Goal: Task Accomplishment & Management: Manage account settings

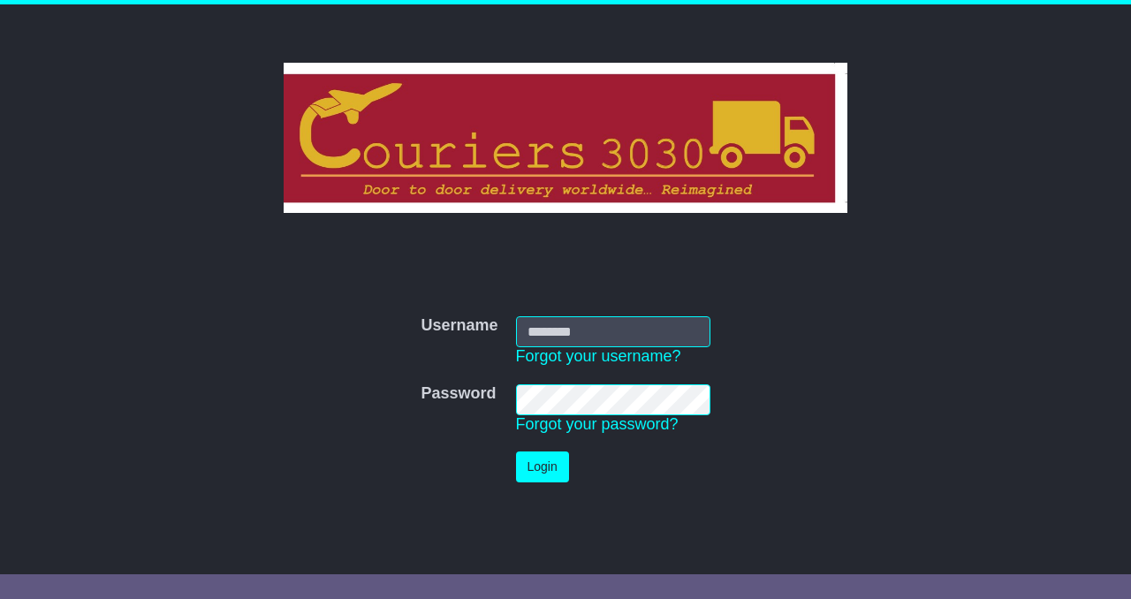
type input "**********"
click at [532, 473] on button "Login" at bounding box center [542, 466] width 53 height 31
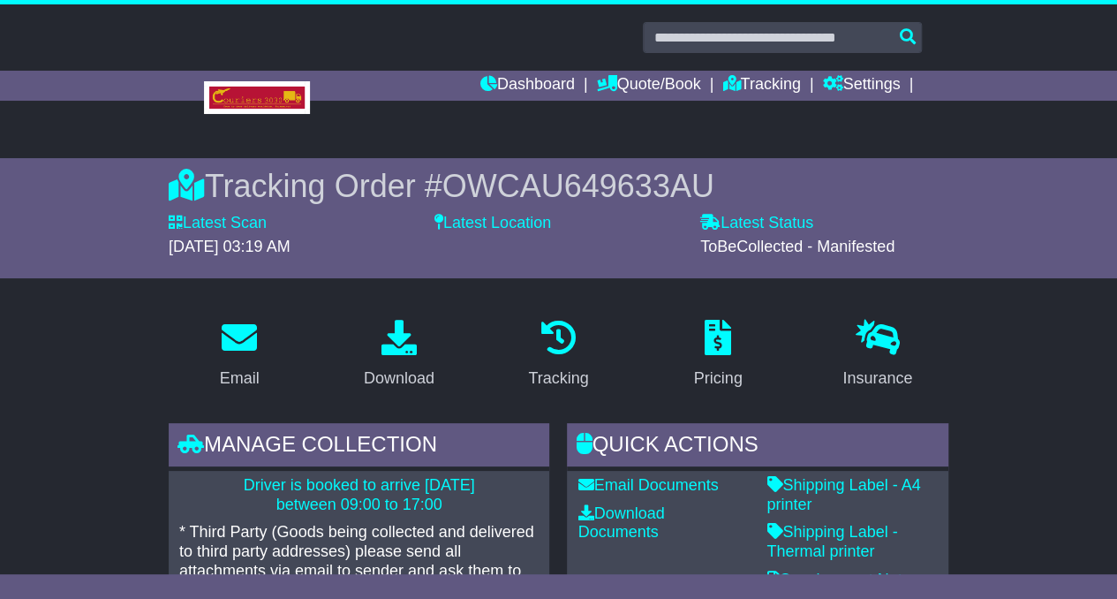
click at [754, 87] on link "Tracking" at bounding box center [762, 86] width 78 height 30
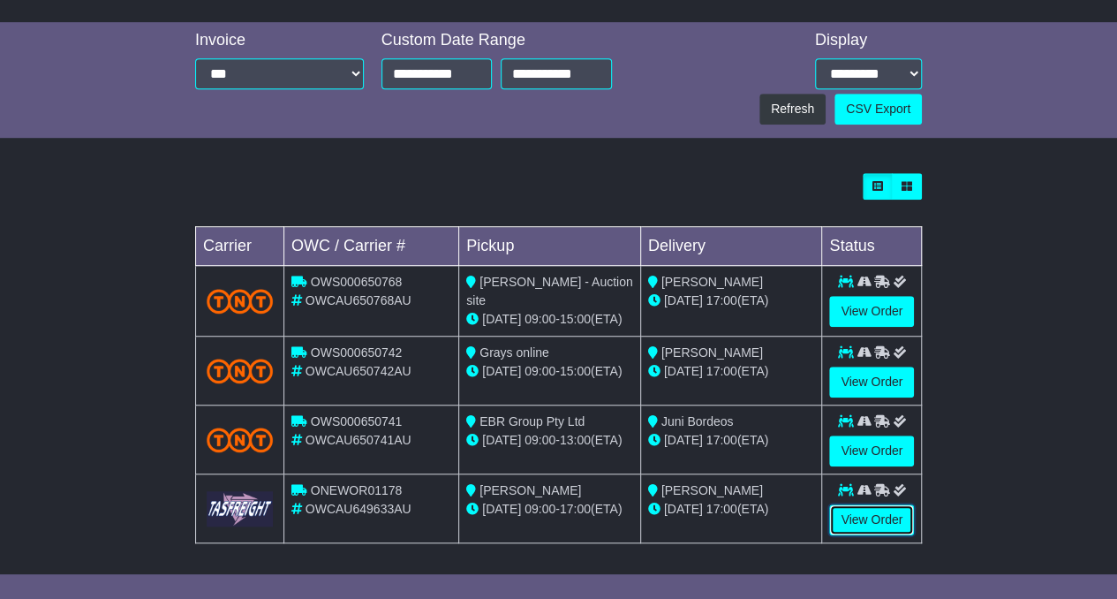
click at [870, 518] on link "View Order" at bounding box center [871, 519] width 85 height 31
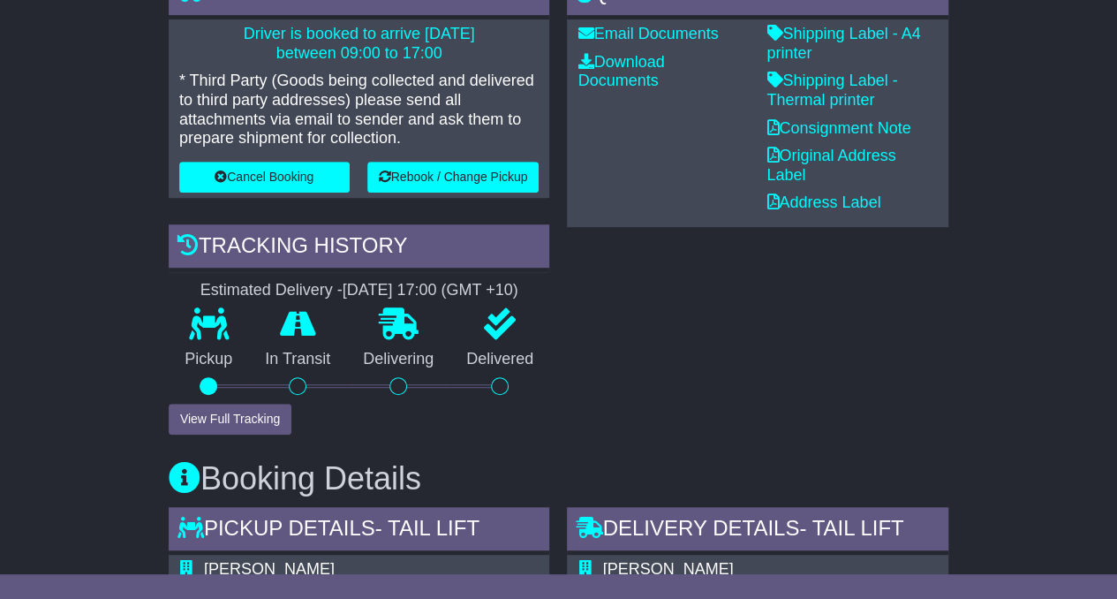
scroll to position [451, 0]
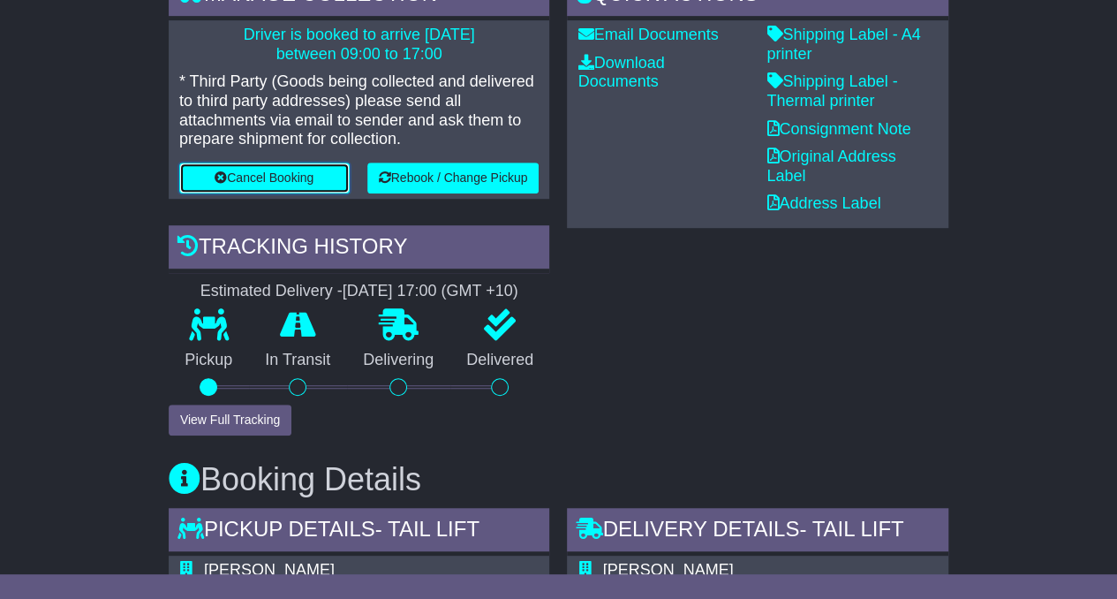
click at [270, 178] on button "Cancel Booking" at bounding box center [264, 178] width 170 height 31
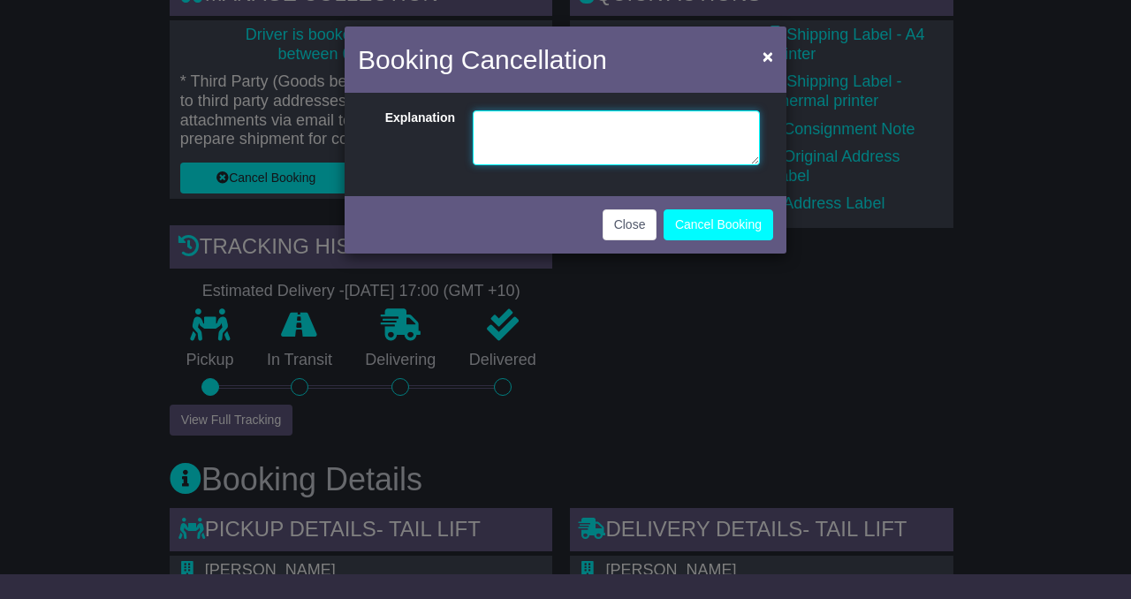
click at [527, 126] on textarea at bounding box center [616, 137] width 287 height 55
type textarea "**********"
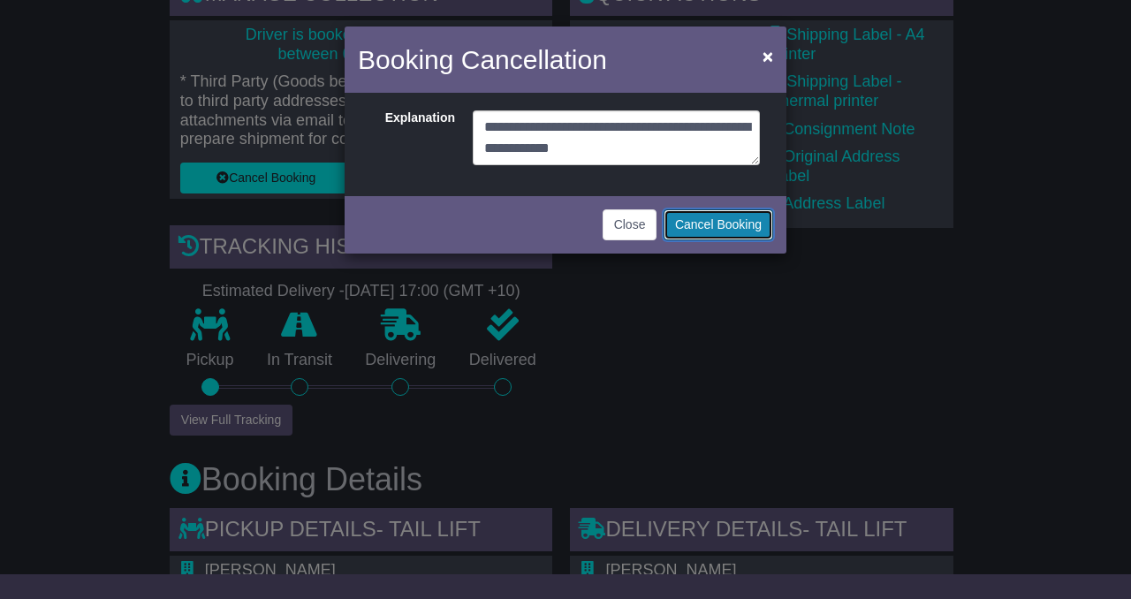
click at [694, 215] on button "Cancel Booking" at bounding box center [718, 224] width 110 height 31
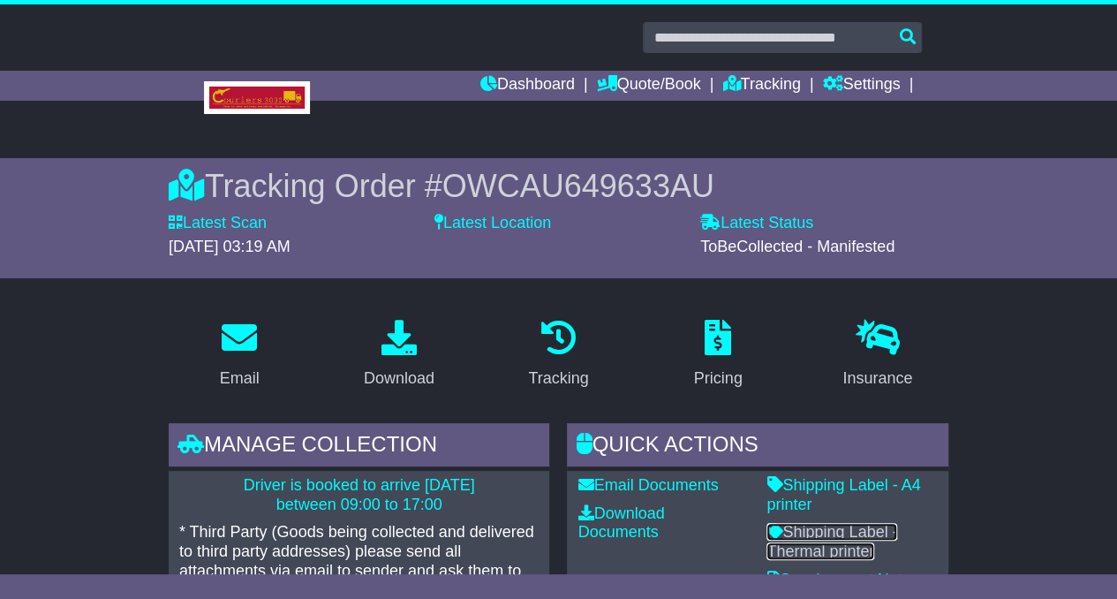
scroll to position [451, 0]
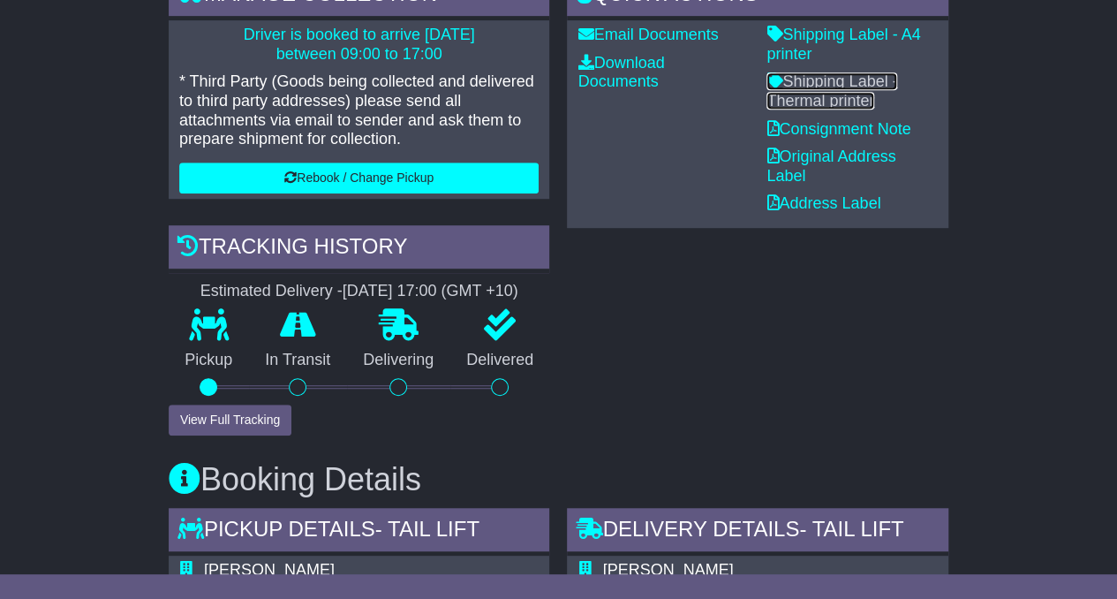
click at [775, 82] on icon at bounding box center [775, 80] width 16 height 16
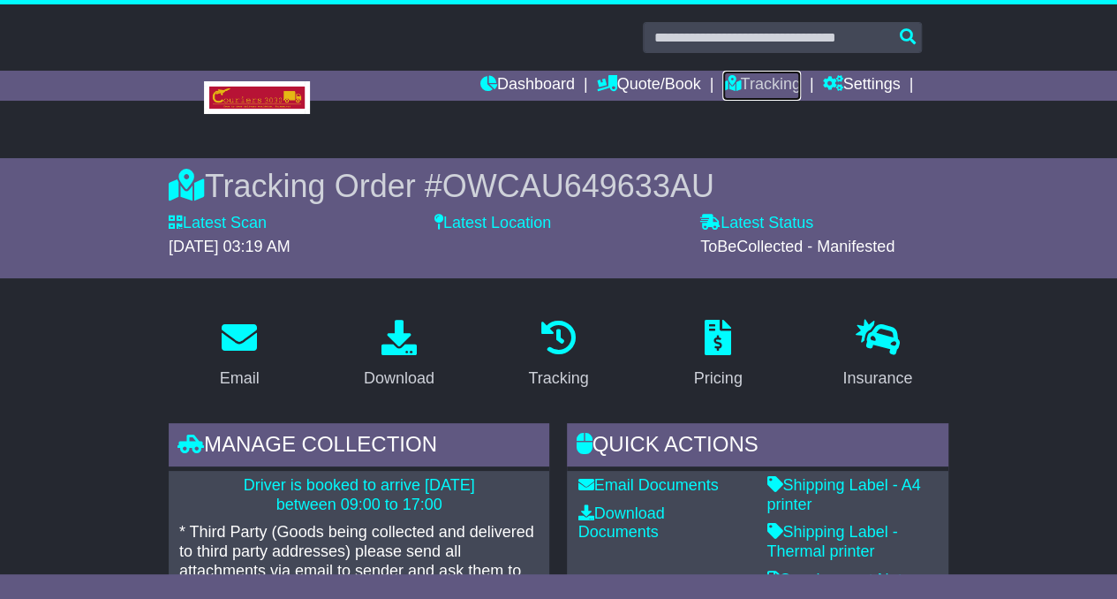
click at [770, 87] on link "Tracking" at bounding box center [762, 86] width 78 height 30
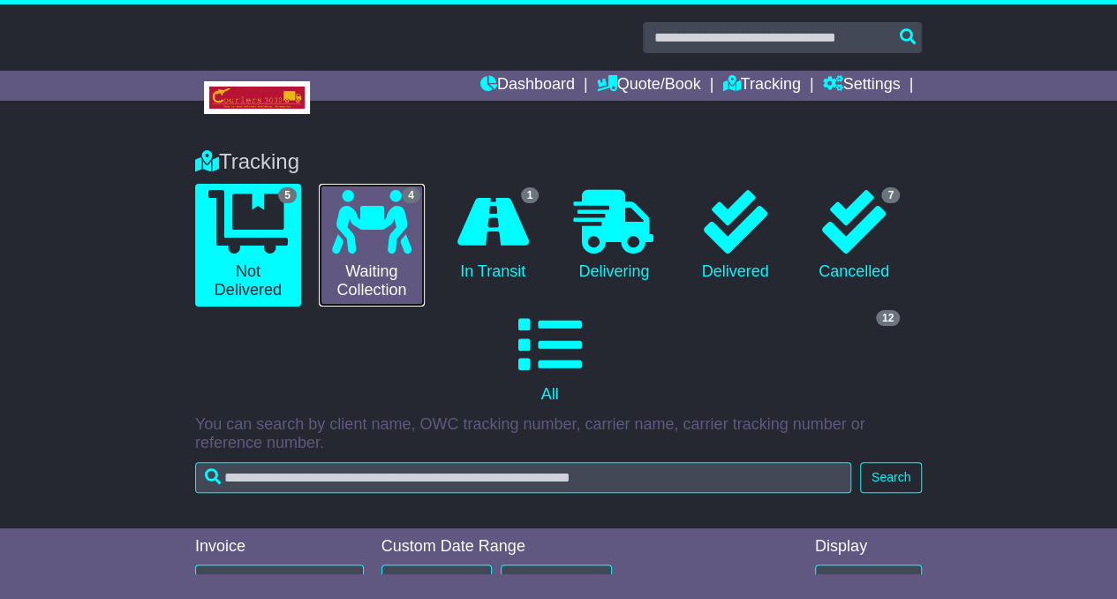
click at [387, 249] on icon at bounding box center [372, 222] width 80 height 64
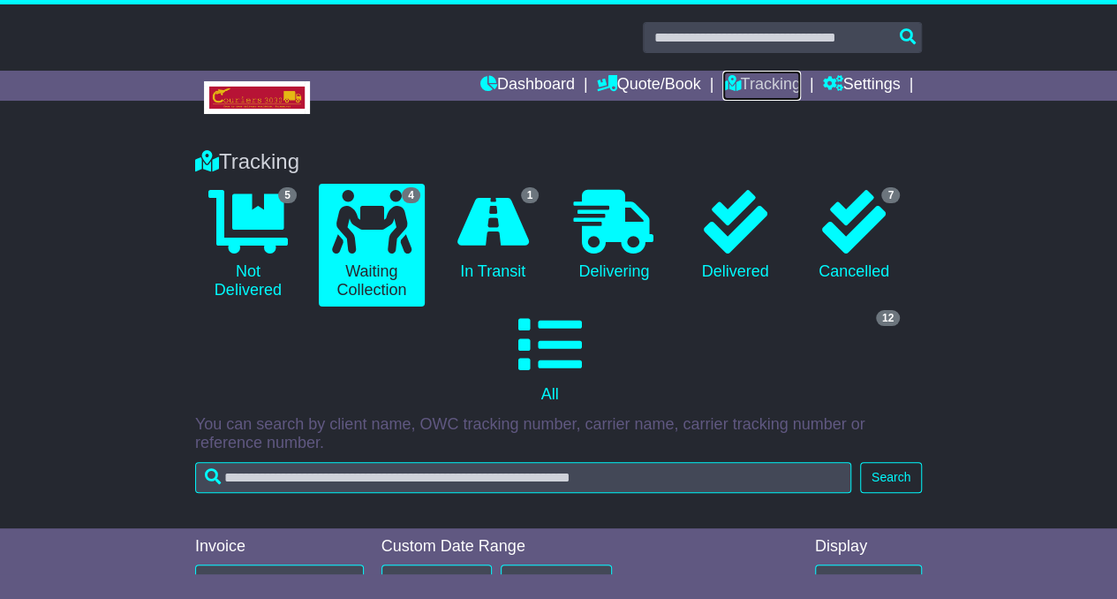
click at [768, 77] on link "Tracking" at bounding box center [762, 86] width 78 height 30
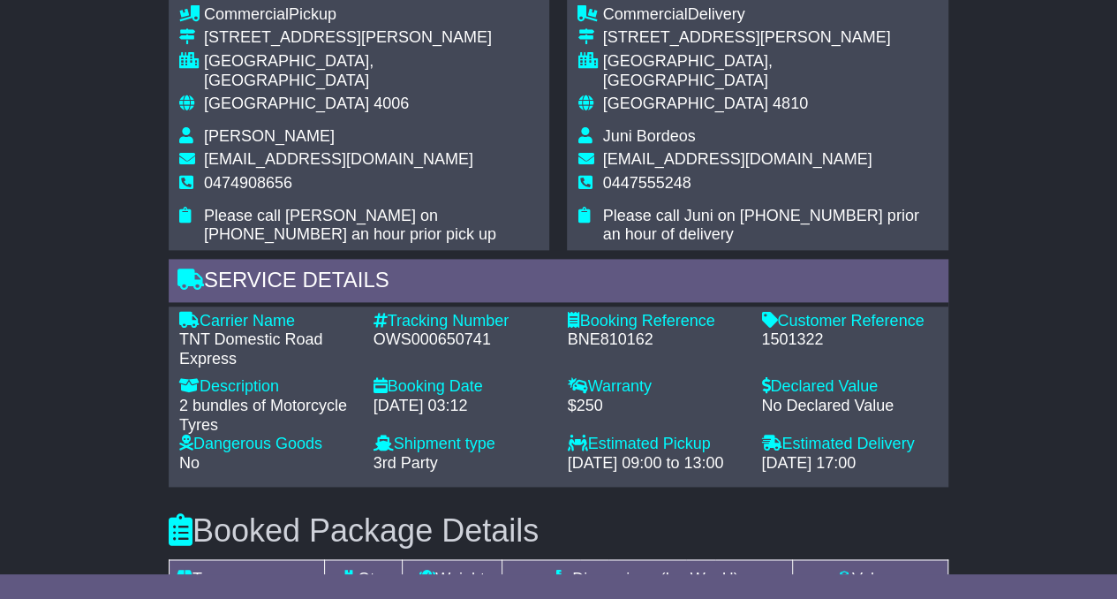
scroll to position [1130, 0]
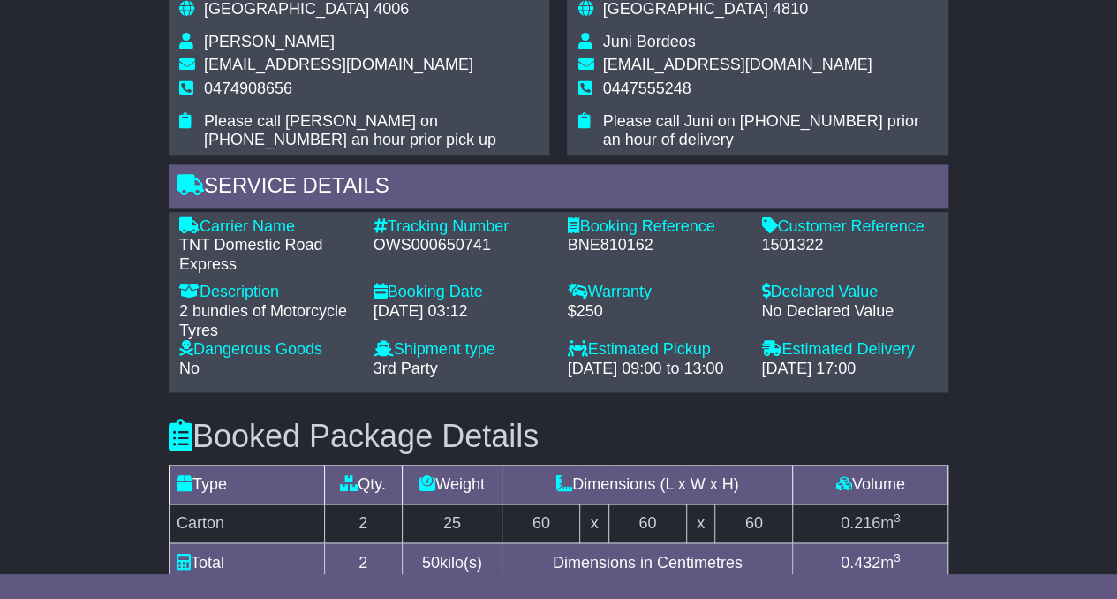
click at [436, 231] on div "Tracking Number - OWS000650741" at bounding box center [462, 245] width 194 height 57
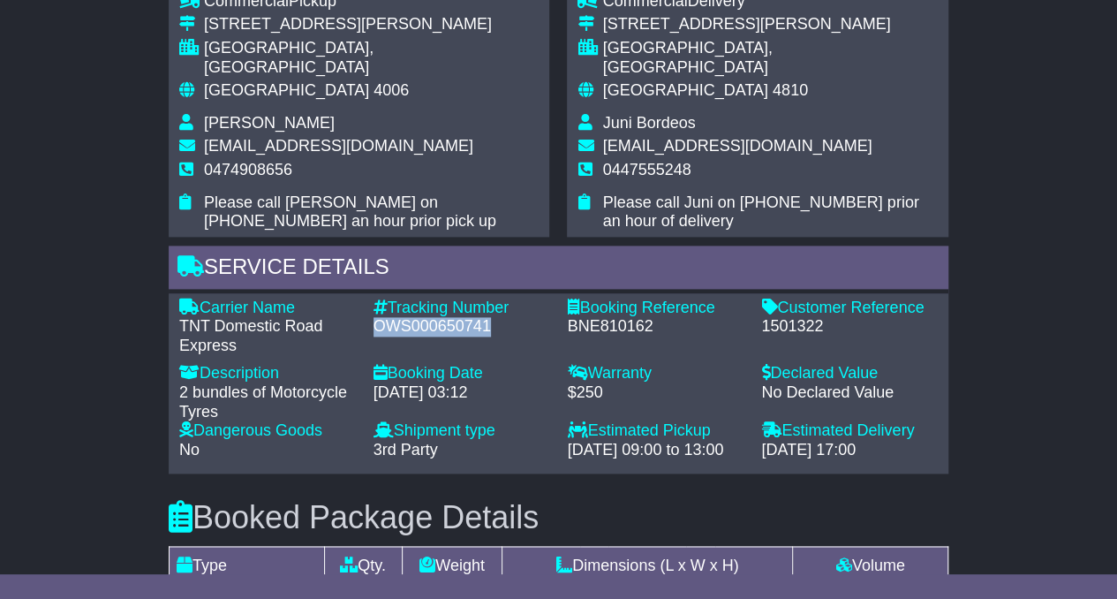
scroll to position [1079, 0]
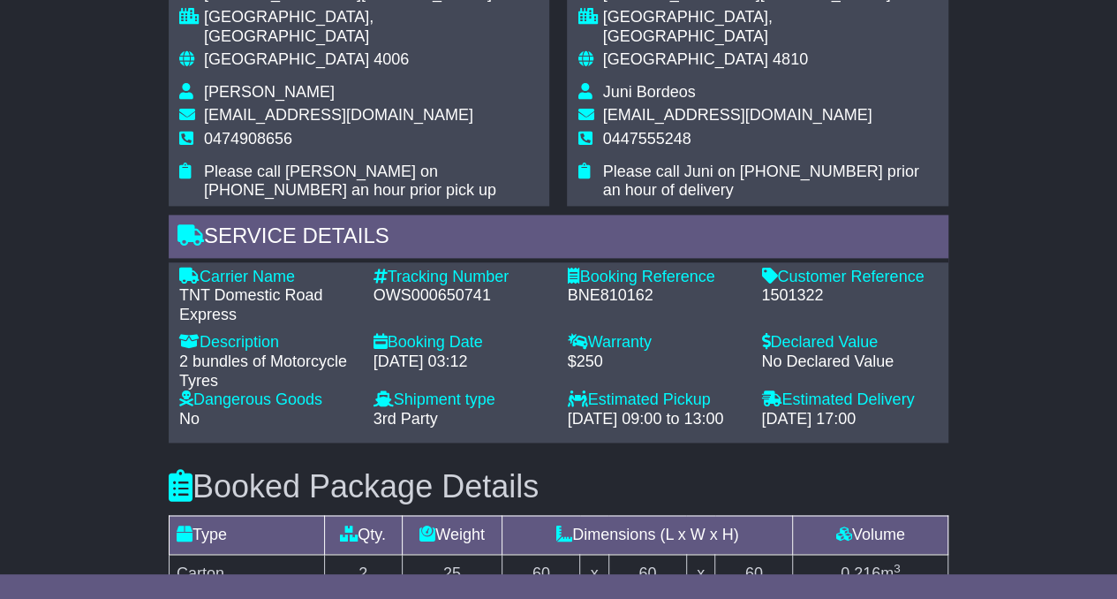
click at [585, 286] on div "BNE810162" at bounding box center [655, 295] width 177 height 19
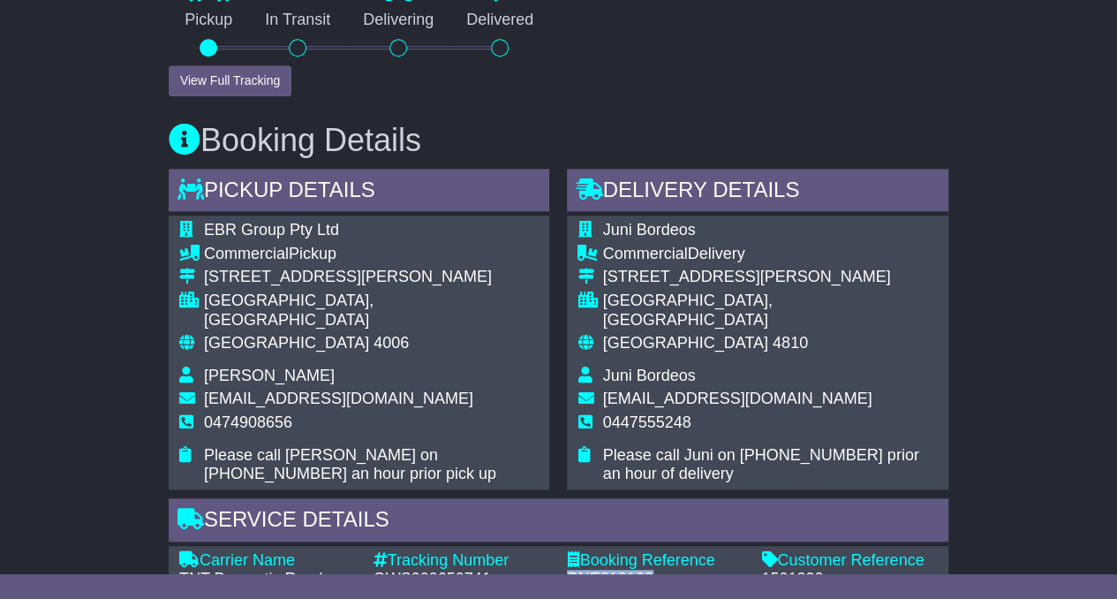
scroll to position [795, 0]
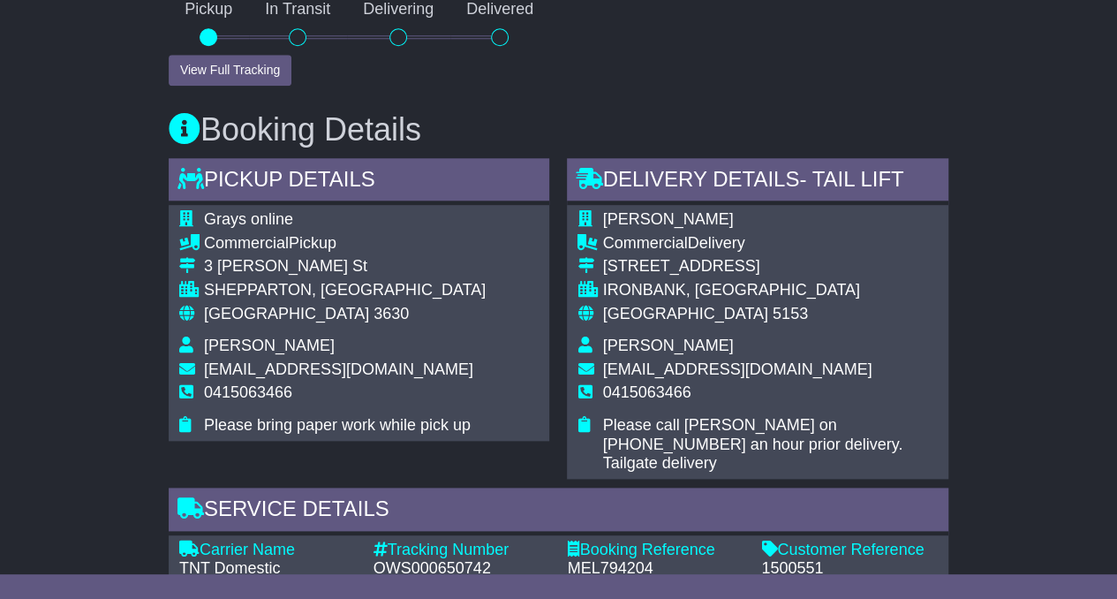
scroll to position [806, 0]
click at [244, 340] on span "[PERSON_NAME]" at bounding box center [269, 346] width 131 height 18
click at [229, 264] on div "3 Fordyce St" at bounding box center [345, 267] width 282 height 19
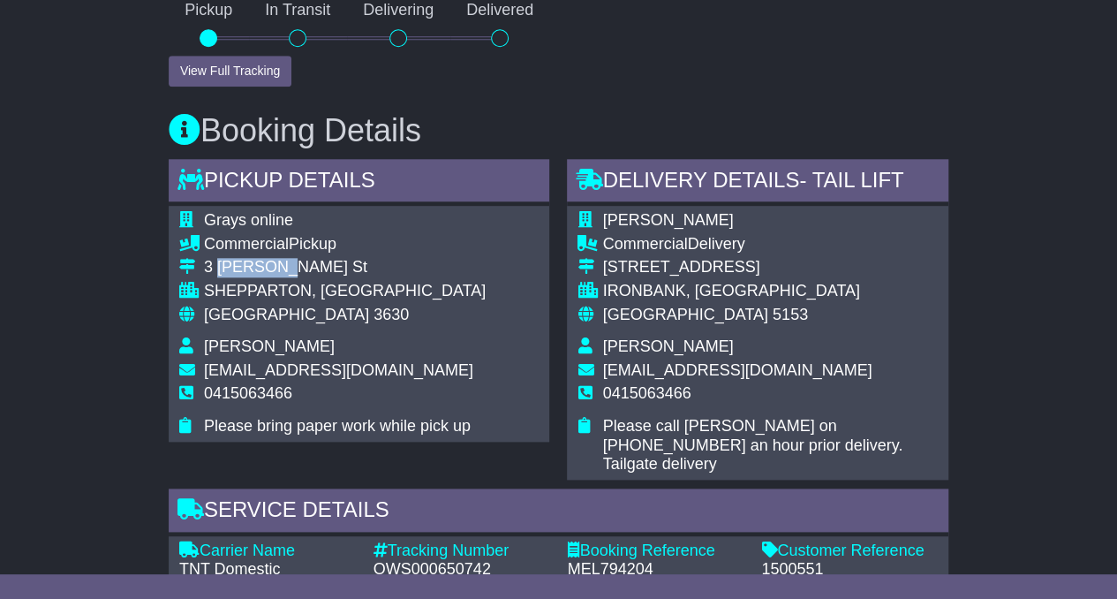
click at [229, 264] on div "3 Fordyce St" at bounding box center [345, 267] width 282 height 19
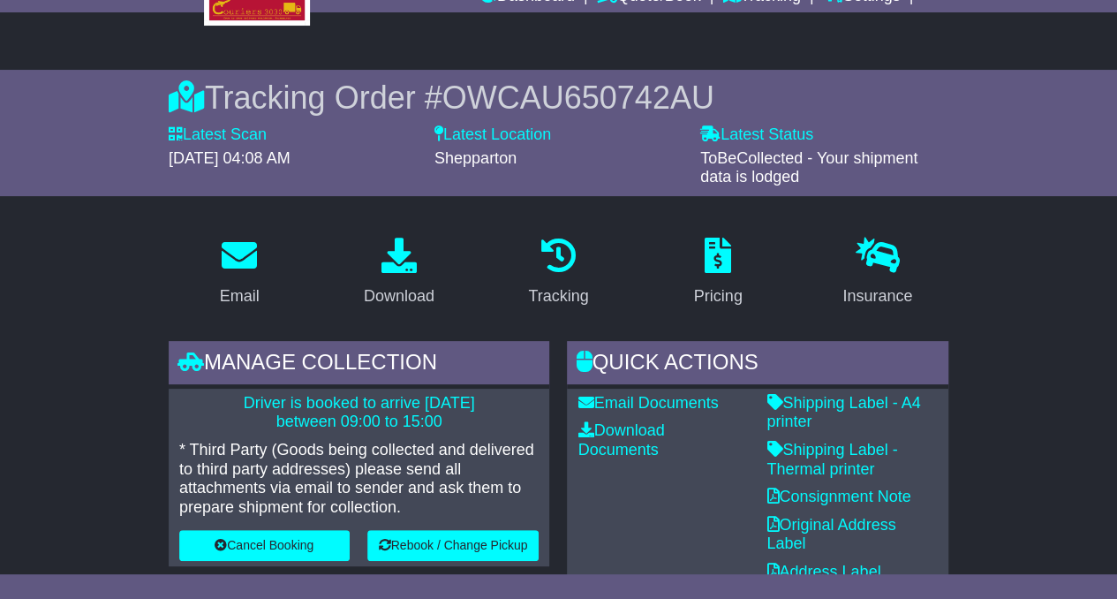
scroll to position [0, 0]
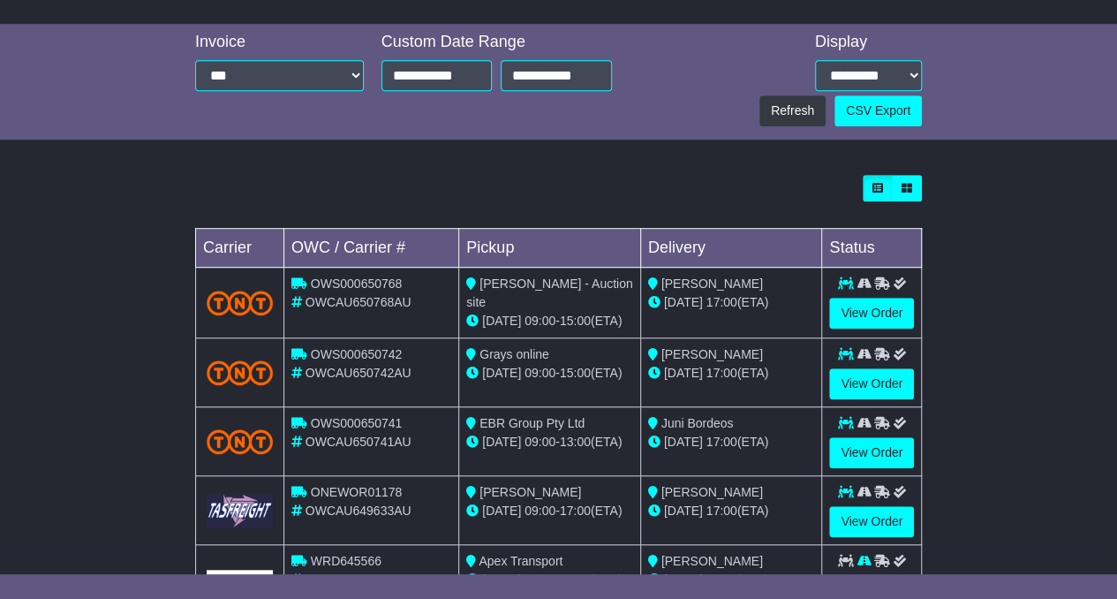
scroll to position [505, 0]
